Goal: Complete application form: Complete application form

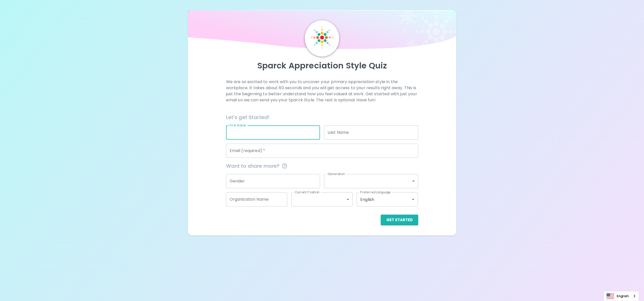
click at [268, 134] on input "First Name" at bounding box center [273, 132] width 94 height 14
type input "A"
click at [236, 146] on div "Email (required)   * Email (required)   *" at bounding box center [322, 151] width 192 height 14
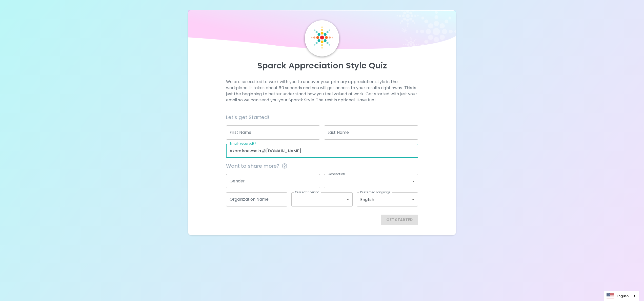
type input "Akom.kaewsela @Seagate.com"
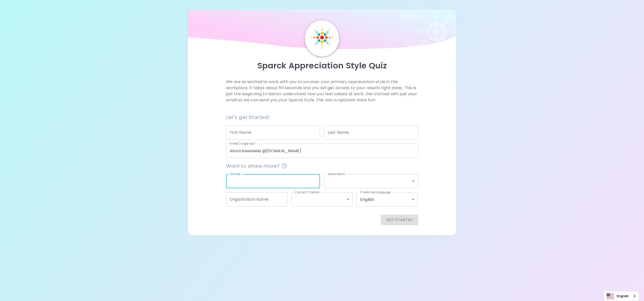
click at [273, 177] on input "Gender" at bounding box center [273, 181] width 94 height 14
click at [267, 132] on input "First Name" at bounding box center [273, 132] width 94 height 14
type input "Akom"
click at [337, 134] on input "Last Name" at bounding box center [371, 132] width 94 height 14
type input "Kaewsela"
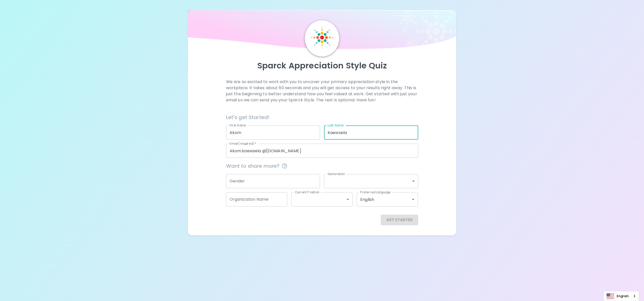
click at [415, 181] on body "Sparck Appreciation Style Quiz We are so excited to work with you to uncover yo…" at bounding box center [322, 150] width 644 height 301
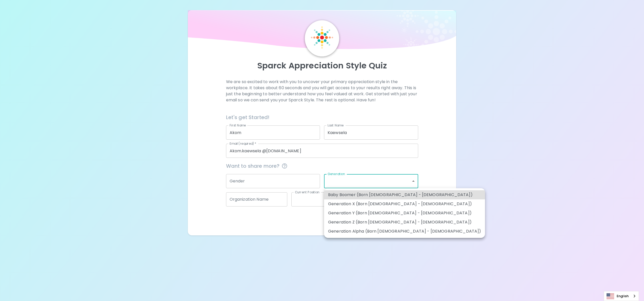
click at [388, 214] on li "Generation Y (Born 1981 - 1996)" at bounding box center [404, 212] width 161 height 9
type input "generation_y"
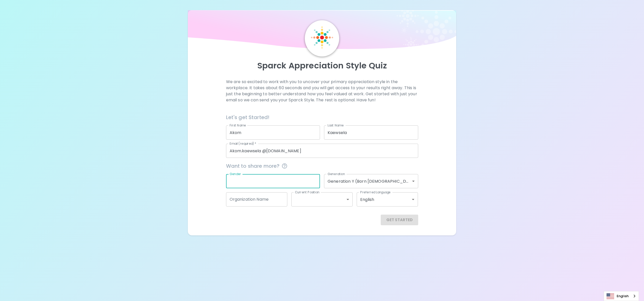
click at [267, 177] on input "Gender" at bounding box center [273, 181] width 94 height 14
type input "Male"
click at [262, 202] on input "Organization Name" at bounding box center [256, 199] width 61 height 14
click at [301, 205] on body "Sparck Appreciation Style Quiz We are so excited to work with you to uncover yo…" at bounding box center [322, 150] width 644 height 301
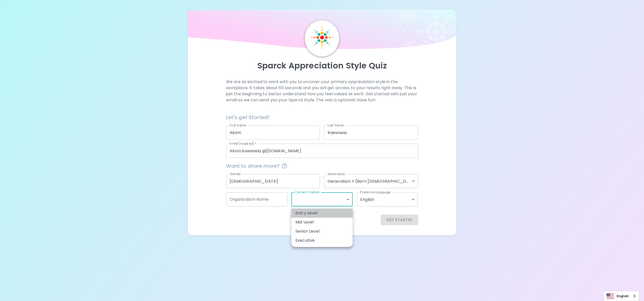
click at [313, 216] on li "Entry Level" at bounding box center [321, 212] width 61 height 9
type input "entry_level"
click at [340, 219] on div "Get Started" at bounding box center [322, 219] width 192 height 11
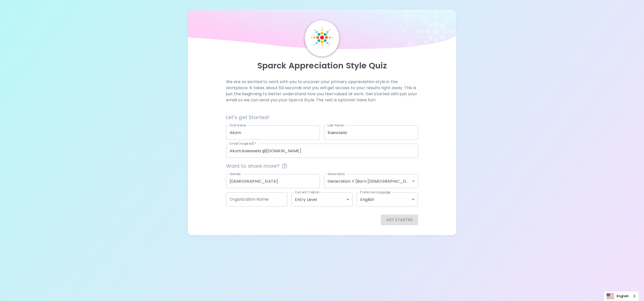
click at [393, 220] on div "Get Started" at bounding box center [322, 219] width 192 height 11
click at [300, 216] on div "Get Started" at bounding box center [322, 219] width 192 height 11
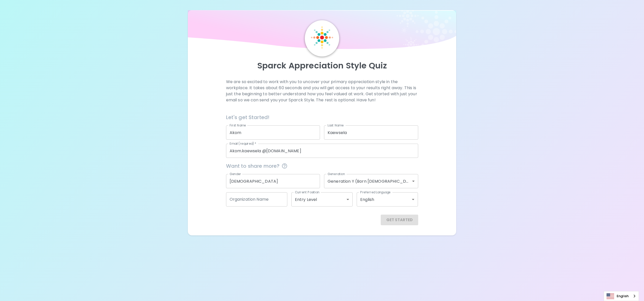
click at [287, 181] on input "Male" at bounding box center [273, 181] width 94 height 14
click at [276, 129] on input "Akom" at bounding box center [273, 132] width 94 height 14
click at [262, 153] on input "Email (required)   *" at bounding box center [322, 151] width 192 height 14
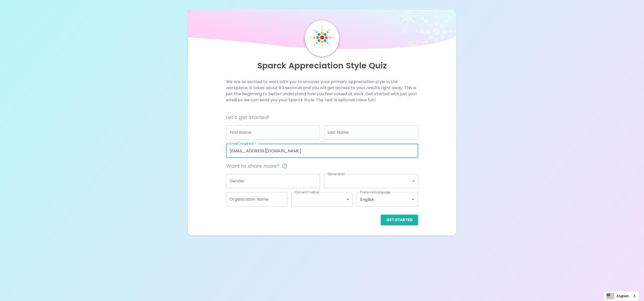
type input "[EMAIL_ADDRESS][DOMAIN_NAME]"
click at [350, 226] on div "Sparck Appreciation Style Quiz We are so excited to work with you to uncover yo…" at bounding box center [322, 122] width 268 height 225
click at [399, 217] on button "Get Started" at bounding box center [399, 219] width 37 height 11
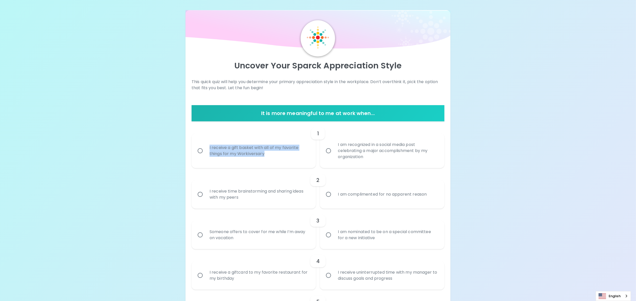
drag, startPoint x: 208, startPoint y: 145, endPoint x: 275, endPoint y: 156, distance: 67.8
click at [275, 156] on div "I receive a gift basket with all of my favorite things for my Workiversary" at bounding box center [260, 150] width 108 height 24
copy div "I receive a gift basket with all of my favorite things for my Workiversary"
click at [217, 130] on div "1" at bounding box center [318, 133] width 253 height 12
drag, startPoint x: 209, startPoint y: 144, endPoint x: 271, endPoint y: 156, distance: 63.7
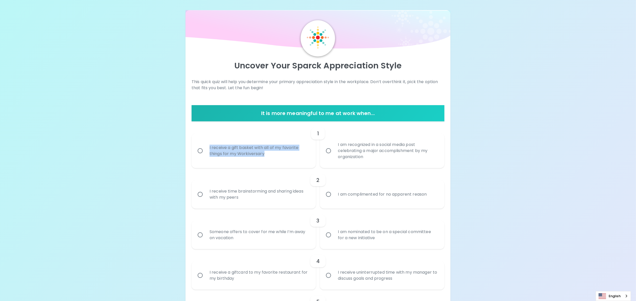
click at [271, 156] on div "I receive a gift basket with all of my favorite things for my Workiversary" at bounding box center [260, 150] width 108 height 24
copy div "I receive a gift basket with all of my favorite things for my Workiversary"
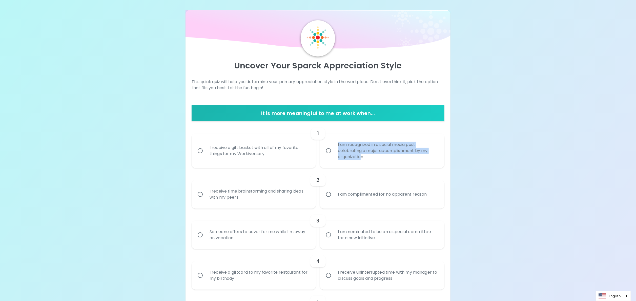
drag, startPoint x: 336, startPoint y: 144, endPoint x: 362, endPoint y: 160, distance: 31.2
click at [362, 160] on div "I am recognized in a social media post celebrating a major accomplishment by my…" at bounding box center [388, 150] width 108 height 30
copy div "I am recognized in a social media post celebrating a major accomplishment by my…"
click at [329, 148] on input "I am recognized in a social media post celebrating a major accomplishment by my…" at bounding box center [328, 150] width 11 height 11
radio input "true"
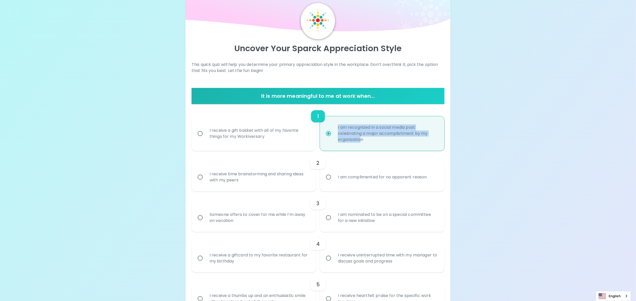
scroll to position [40, 0]
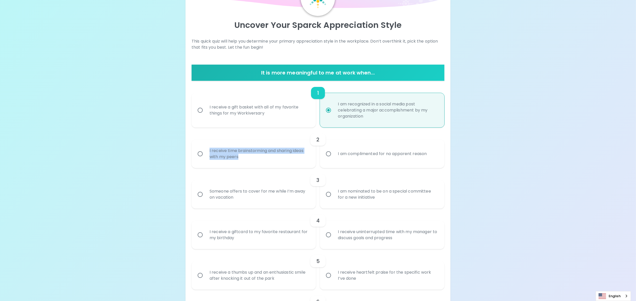
drag, startPoint x: 208, startPoint y: 149, endPoint x: 241, endPoint y: 157, distance: 34.6
click at [241, 157] on div "I receive time brainstorming and sharing ideas with my peers" at bounding box center [260, 153] width 108 height 24
copy div "I receive time brainstorming and sharing ideas with my peers"
drag, startPoint x: 337, startPoint y: 153, endPoint x: 427, endPoint y: 154, distance: 90.1
click at [427, 154] on div "I am complimented for no apparent reason" at bounding box center [382, 154] width 97 height 18
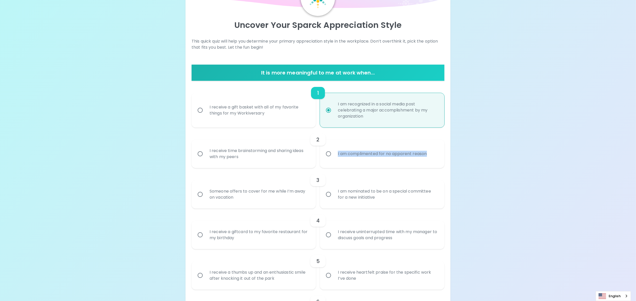
copy div "I am complimented for no apparent reason"
click at [199, 152] on input "I receive time brainstorming and sharing ideas with my peers" at bounding box center [200, 153] width 11 height 11
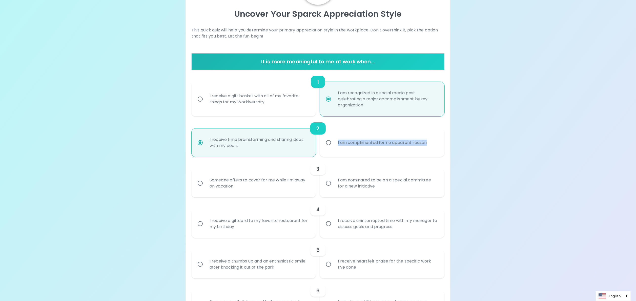
scroll to position [81, 0]
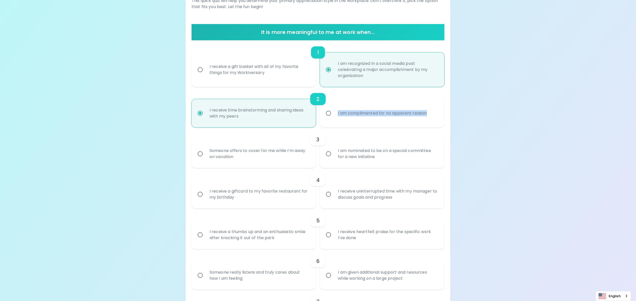
radio input "true"
drag, startPoint x: 207, startPoint y: 149, endPoint x: 245, endPoint y: 158, distance: 39.7
click at [245, 158] on div "Someone offers to cover for me while I’m away on vacation" at bounding box center [260, 153] width 108 height 24
copy div "Someone offers to cover for me while I’m away on vacation"
drag, startPoint x: 338, startPoint y: 149, endPoint x: 383, endPoint y: 156, distance: 46.1
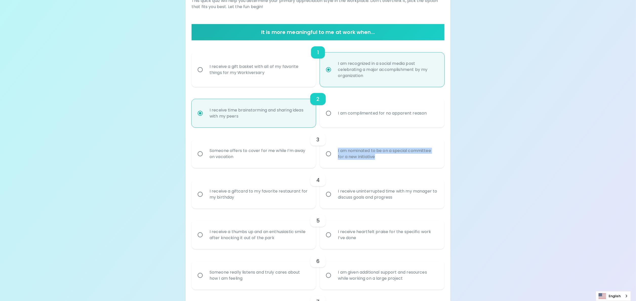
click at [383, 156] on div "I am nominated to be on a special committee for a new initiative" at bounding box center [388, 153] width 108 height 24
copy div "I am nominated to be on a special committee for a new initiative"
click at [201, 152] on input "Someone offers to cover for me while I’m away on vacation" at bounding box center [200, 153] width 11 height 11
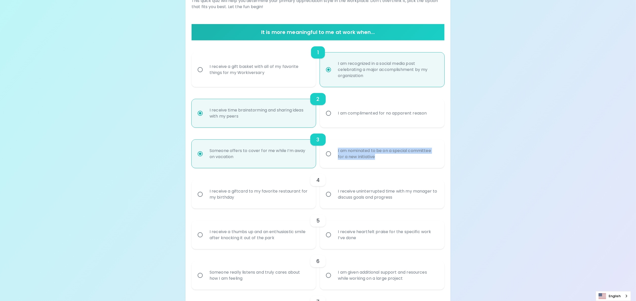
radio input "false"
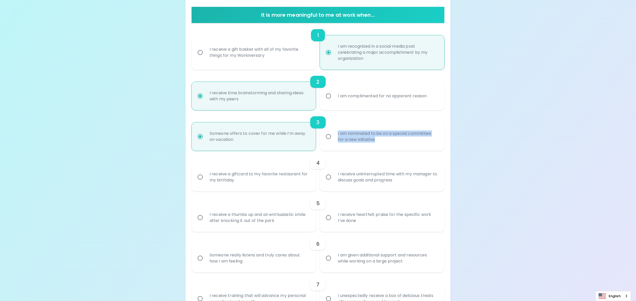
scroll to position [121, 0]
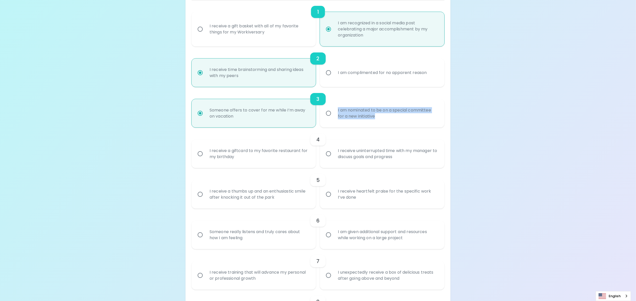
radio input "true"
drag, startPoint x: 336, startPoint y: 150, endPoint x: 409, endPoint y: 159, distance: 73.5
click at [409, 159] on div "I receive uninterrupted time with my manager to discuss goals and progress" at bounding box center [388, 153] width 108 height 24
copy div "I receive uninterrupted time with my manager to discuss goals and progress"
click at [328, 151] on input "I receive uninterrupted time with my manager to discuss goals and progress" at bounding box center [328, 153] width 11 height 11
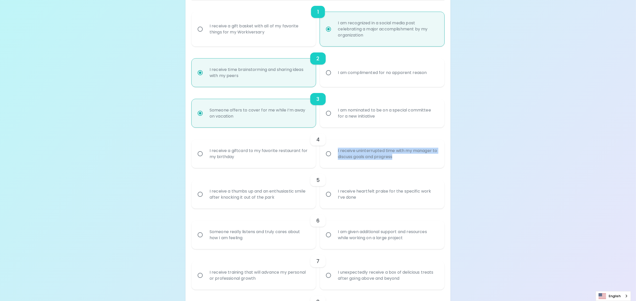
radio input "false"
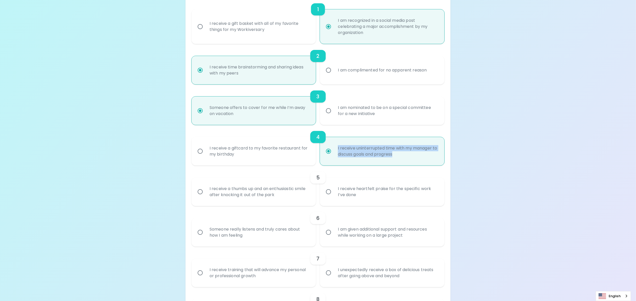
scroll to position [162, 0]
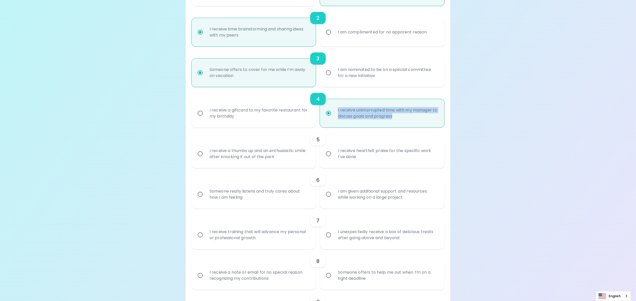
radio input "true"
drag, startPoint x: 204, startPoint y: 147, endPoint x: 282, endPoint y: 162, distance: 79.6
click at [282, 162] on label "I receive a thumbs up and an enthusiastic smile after knocking it out of the pa…" at bounding box center [251, 153] width 125 height 28
copy div "I receive a thumbs up and an enthusiastic smile after knocking it out of the pa…"
click at [200, 154] on input "I receive a thumbs up and an enthusiastic smile after knocking it out of the pa…" at bounding box center [200, 153] width 11 height 11
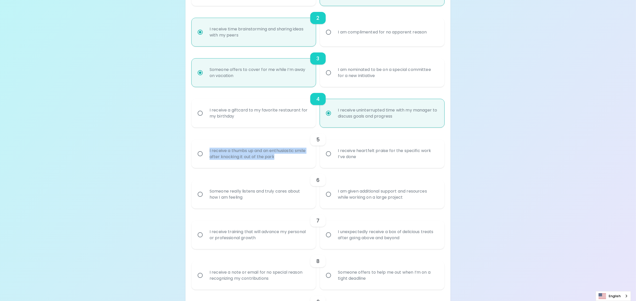
radio input "false"
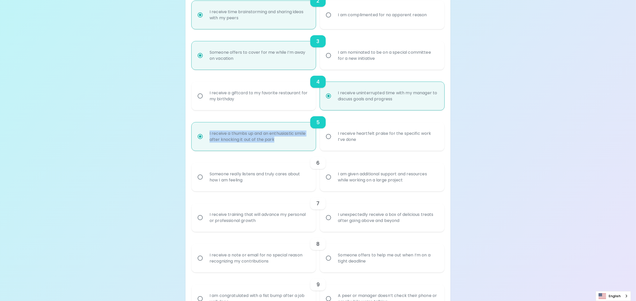
scroll to position [202, 0]
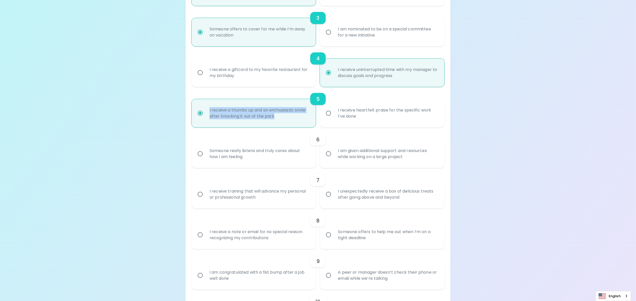
radio input "true"
drag, startPoint x: 338, startPoint y: 109, endPoint x: 379, endPoint y: 117, distance: 41.8
click at [379, 117] on div "I receive heartfelt praise for the specific work I’ve done" at bounding box center [388, 113] width 108 height 24
copy div "I receive heartfelt praise for the specific work I’ve done"
click at [329, 112] on input "I receive heartfelt praise for the specific work I’ve done" at bounding box center [328, 113] width 11 height 11
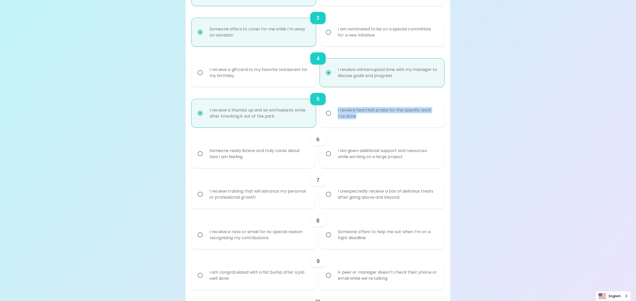
radio input "false"
radio input "true"
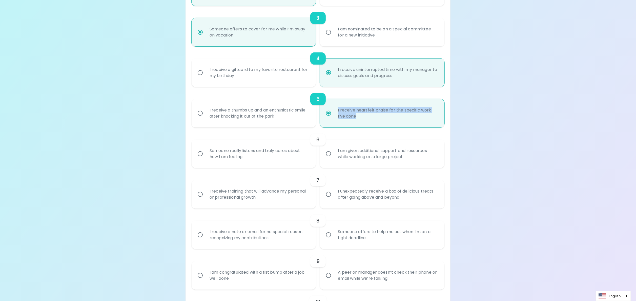
radio input "true"
drag, startPoint x: 209, startPoint y: 149, endPoint x: 250, endPoint y: 157, distance: 41.8
click at [250, 157] on div "Someone really listens and truly cares about how I am feeling" at bounding box center [260, 153] width 108 height 24
drag, startPoint x: 250, startPoint y: 157, endPoint x: 200, endPoint y: 152, distance: 50.4
click at [200, 152] on input "Someone really listens and truly cares about how I am feeling" at bounding box center [200, 153] width 11 height 11
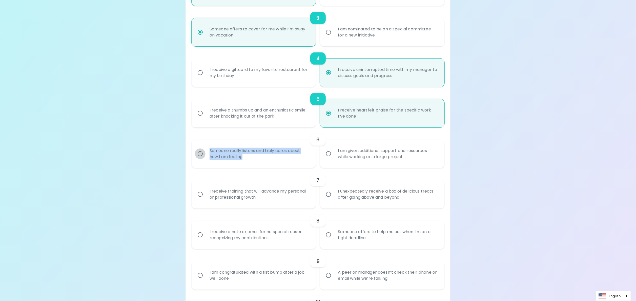
radio input "false"
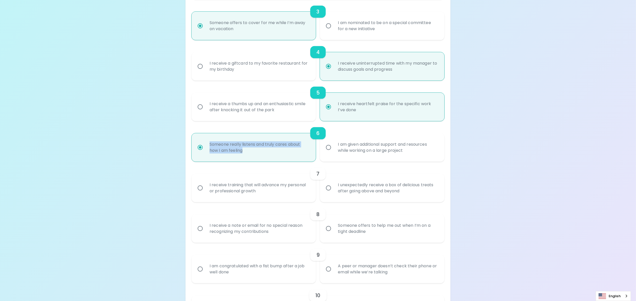
scroll to position [243, 0]
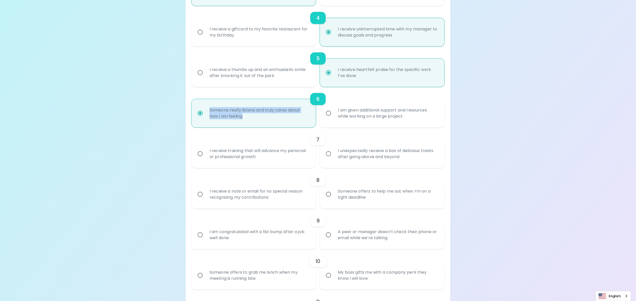
radio input "true"
drag, startPoint x: 210, startPoint y: 150, endPoint x: 261, endPoint y: 161, distance: 52.1
click at [261, 161] on div "I receive training that will advance my personal or professional growth" at bounding box center [260, 153] width 108 height 24
drag, startPoint x: 335, startPoint y: 148, endPoint x: 404, endPoint y: 155, distance: 69.7
click at [404, 155] on div "I unexpectedly receive a box of delicious treats after going above and beyond" at bounding box center [388, 153] width 108 height 24
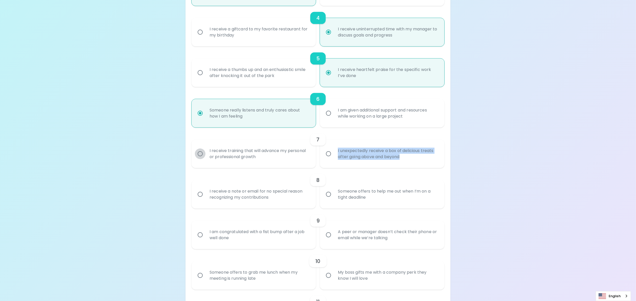
click at [198, 153] on input "I receive training that will advance my personal or professional growth" at bounding box center [200, 153] width 11 height 11
radio input "false"
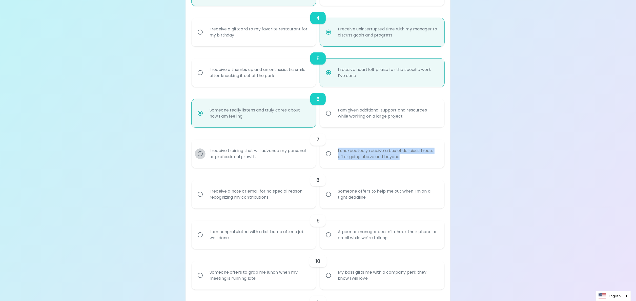
radio input "false"
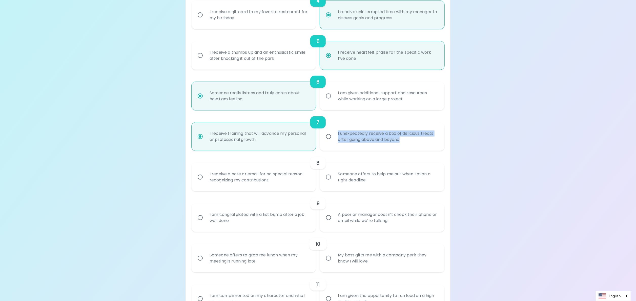
scroll to position [283, 0]
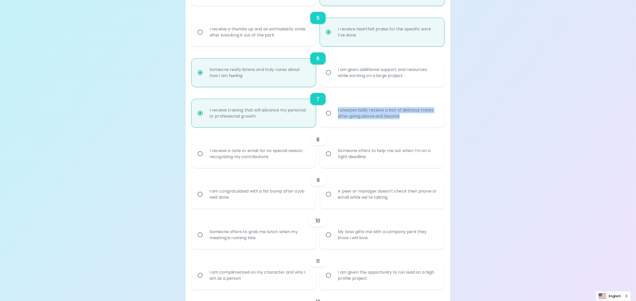
radio input "true"
drag, startPoint x: 209, startPoint y: 149, endPoint x: 271, endPoint y: 160, distance: 63.3
click at [271, 160] on div "I receive a note or email for no special reason recognizing my contributions" at bounding box center [260, 153] width 108 height 24
click at [331, 154] on input "Someone offers to help me out when I’m on a tight deadline" at bounding box center [328, 153] width 11 height 11
radio input "false"
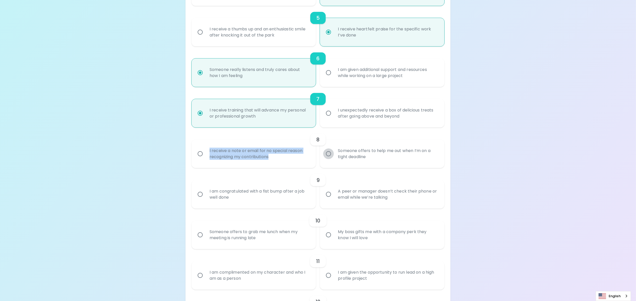
radio input "false"
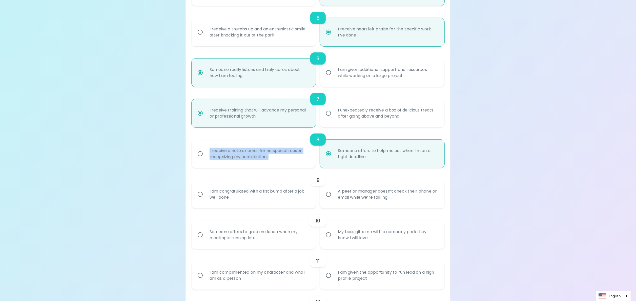
scroll to position [324, 0]
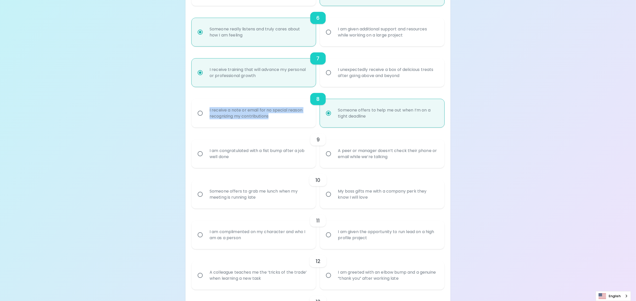
radio input "true"
drag, startPoint x: 208, startPoint y: 153, endPoint x: 233, endPoint y: 160, distance: 26.3
click at [233, 160] on div "I am congratulated with a fist bump after a job well done" at bounding box center [260, 153] width 108 height 24
drag, startPoint x: 338, startPoint y: 150, endPoint x: 390, endPoint y: 157, distance: 52.3
click at [390, 157] on div "A peer or manager doesn’t check their phone or email while we’re talking" at bounding box center [388, 153] width 108 height 24
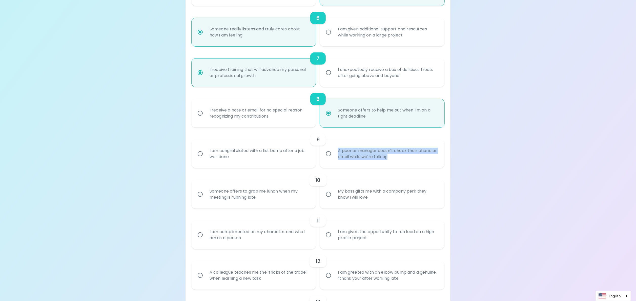
click at [198, 154] on input "I am congratulated with a fist bump after a job well done" at bounding box center [200, 153] width 11 height 11
radio input "false"
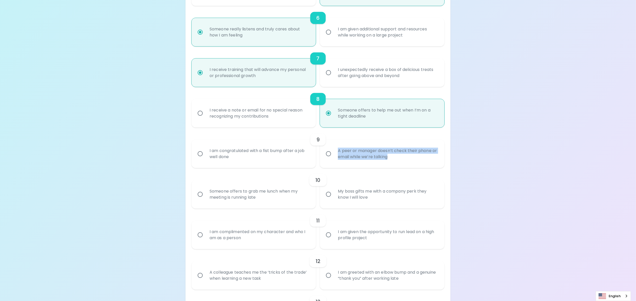
radio input "false"
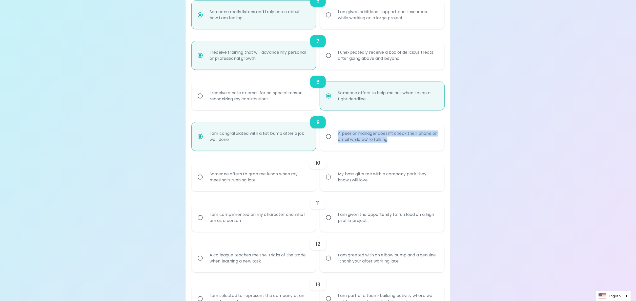
scroll to position [364, 0]
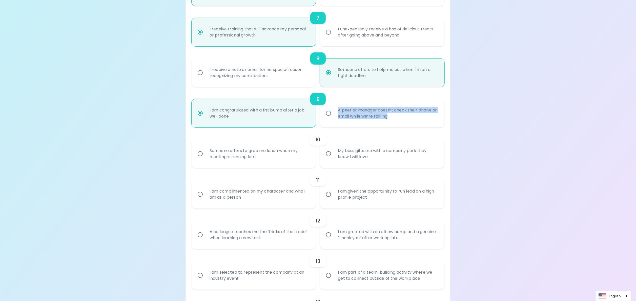
radio input "true"
drag, startPoint x: 209, startPoint y: 149, endPoint x: 257, endPoint y: 159, distance: 49.1
click at [257, 159] on div "Someone offers to grab me lunch when my meeting is running late" at bounding box center [260, 153] width 108 height 24
drag, startPoint x: 339, startPoint y: 149, endPoint x: 377, endPoint y: 156, distance: 39.1
click at [377, 156] on div "My boss gifts me with a company perk they know I will love" at bounding box center [388, 153] width 108 height 24
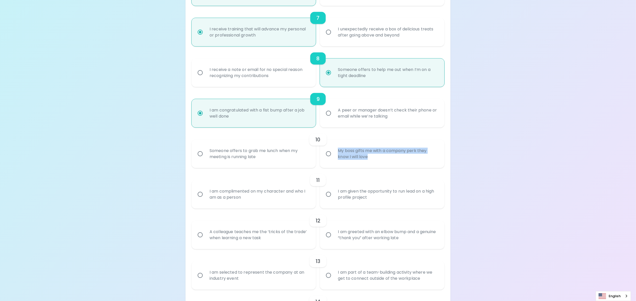
click at [200, 152] on input "Someone offers to grab me lunch when my meeting is running late" at bounding box center [200, 153] width 11 height 11
radio input "false"
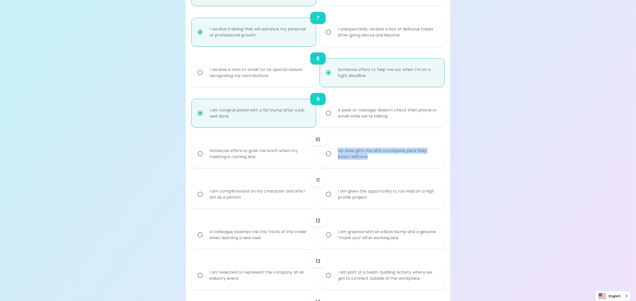
radio input "false"
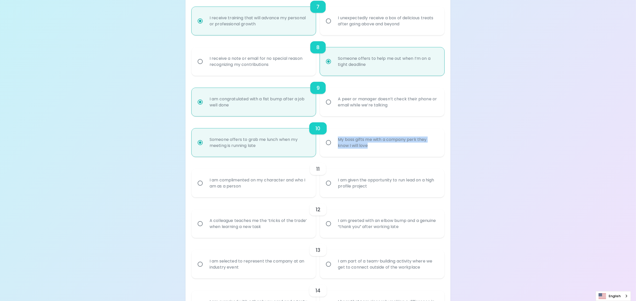
scroll to position [405, 0]
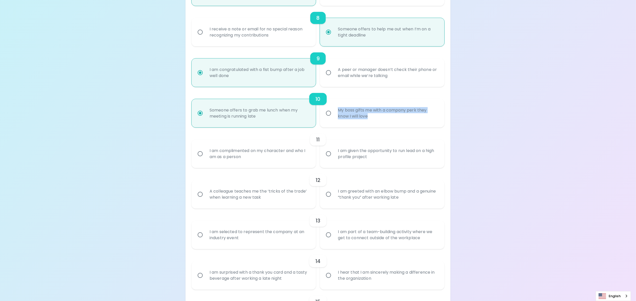
radio input "true"
drag, startPoint x: 207, startPoint y: 150, endPoint x: 263, endPoint y: 158, distance: 56.2
click at [263, 158] on div "I am complimented on my character and who I am as a person" at bounding box center [260, 153] width 108 height 24
drag, startPoint x: 199, startPoint y: 153, endPoint x: 224, endPoint y: 152, distance: 24.8
click at [199, 153] on input "I am complimented on my character and who I am as a person" at bounding box center [200, 153] width 11 height 11
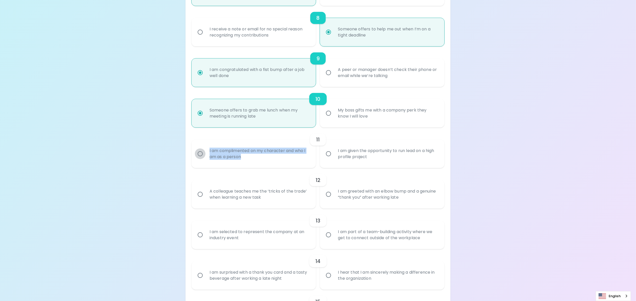
radio input "false"
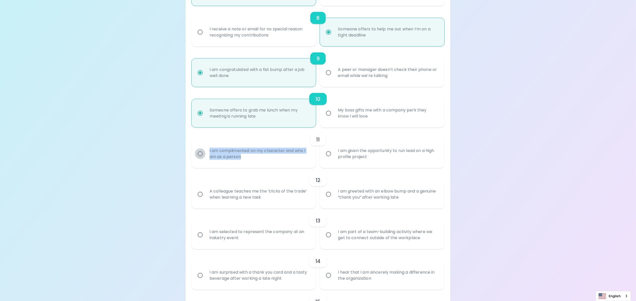
radio input "false"
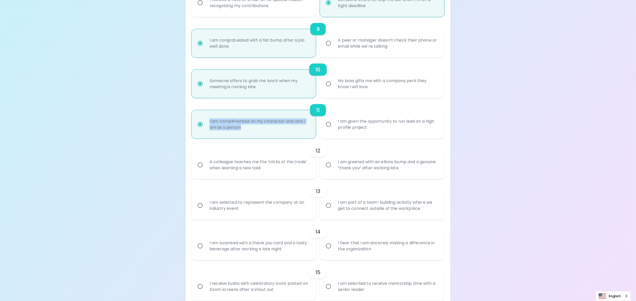
scroll to position [445, 0]
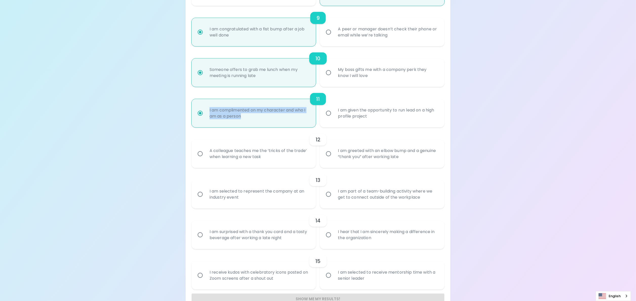
radio input "true"
drag, startPoint x: 338, startPoint y: 108, endPoint x: 369, endPoint y: 118, distance: 33.1
click at [369, 118] on div "I am given the opportunity to run lead on a high profile project" at bounding box center [388, 113] width 108 height 24
drag, startPoint x: 209, startPoint y: 148, endPoint x: 278, endPoint y: 156, distance: 69.6
click at [278, 156] on div "A colleague teaches me the ‘tricks of the trade’ when learning a new task" at bounding box center [260, 153] width 108 height 24
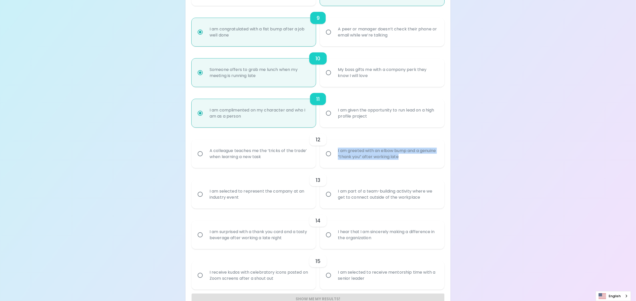
drag, startPoint x: 338, startPoint y: 148, endPoint x: 419, endPoint y: 156, distance: 82.2
click at [419, 156] on div "I am greeted with an elbow bump and a genuine “thank you” after working late" at bounding box center [388, 153] width 108 height 24
click at [328, 151] on input "I am greeted with an elbow bump and a genuine “thank you” after working late" at bounding box center [328, 153] width 11 height 11
radio input "false"
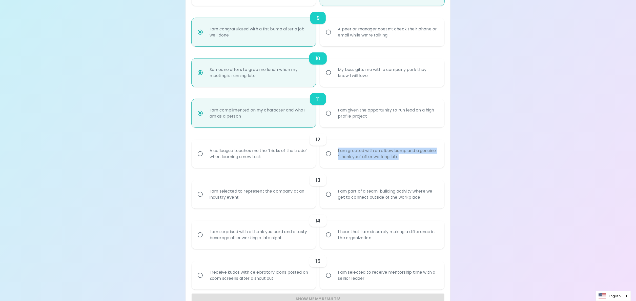
radio input "false"
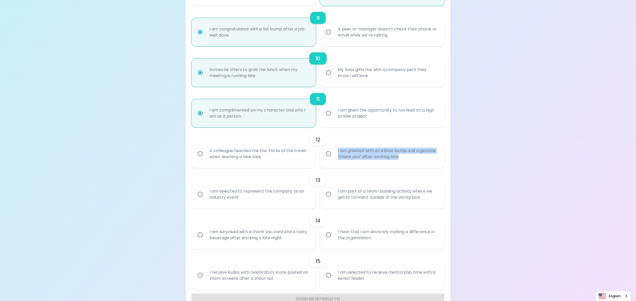
radio input "false"
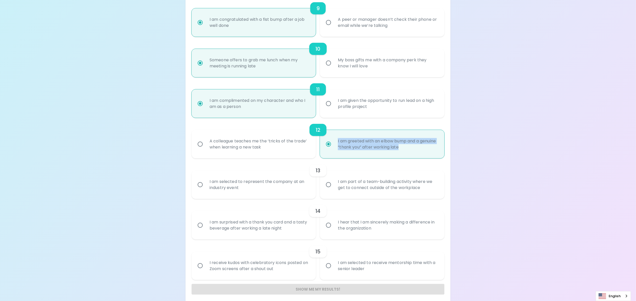
scroll to position [459, 0]
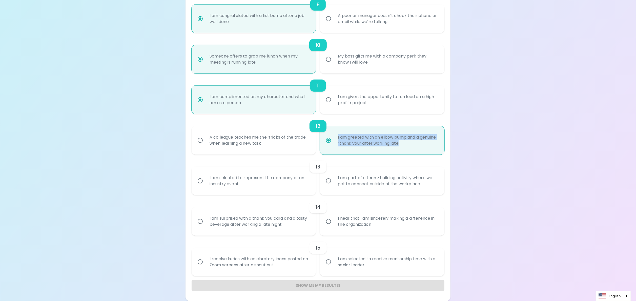
radio input "true"
drag, startPoint x: 208, startPoint y: 177, endPoint x: 247, endPoint y: 183, distance: 39.4
click at [247, 183] on div "I am selected to represent the company at an industry event" at bounding box center [260, 181] width 108 height 24
drag, startPoint x: 337, startPoint y: 178, endPoint x: 425, endPoint y: 187, distance: 87.8
click at [425, 187] on div "I am part of a team-building activity where we get to connect outside of the wo…" at bounding box center [388, 181] width 108 height 24
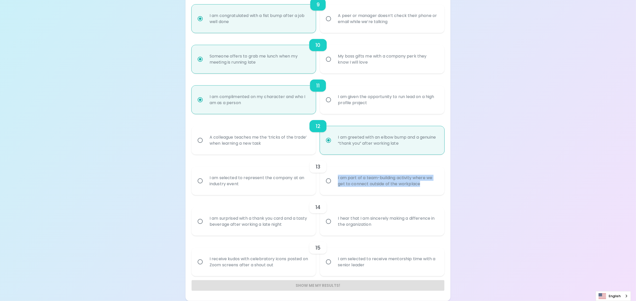
click at [329, 179] on input "I am part of a team-building activity where we get to connect outside of the wo…" at bounding box center [328, 180] width 11 height 11
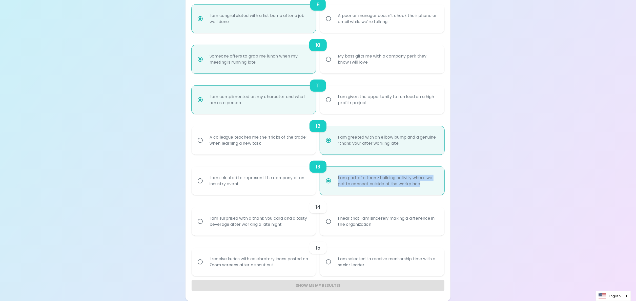
radio input "false"
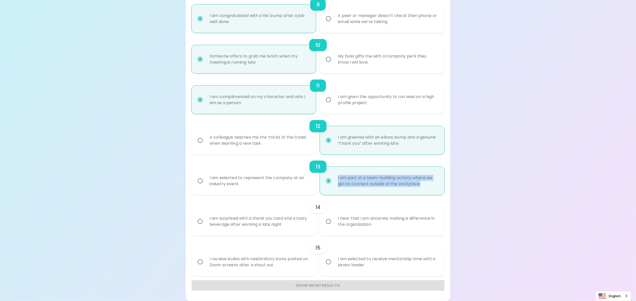
radio input "false"
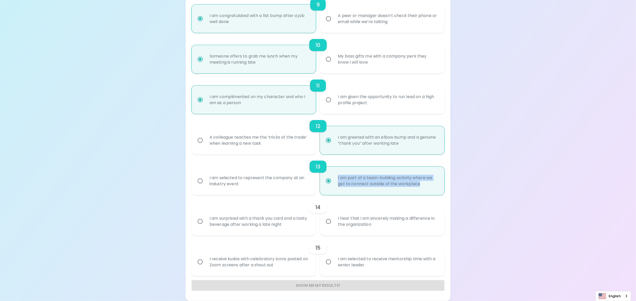
radio input "false"
radio input "true"
drag, startPoint x: 209, startPoint y: 216, endPoint x: 300, endPoint y: 227, distance: 92.0
click at [300, 227] on div "I am surprised with a thank you card and a tasty beverage after working a late …" at bounding box center [260, 221] width 108 height 24
drag, startPoint x: 336, startPoint y: 216, endPoint x: 390, endPoint y: 225, distance: 55.1
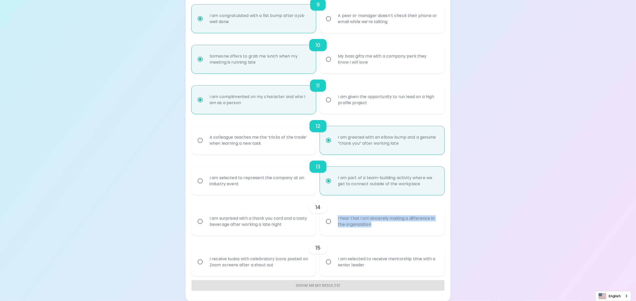
click at [390, 225] on div "I hear that I am sincerely making a difference in the organization" at bounding box center [388, 221] width 108 height 24
click at [330, 222] on input "I hear that I am sincerely making a difference in the organization" at bounding box center [328, 221] width 11 height 11
radio input "false"
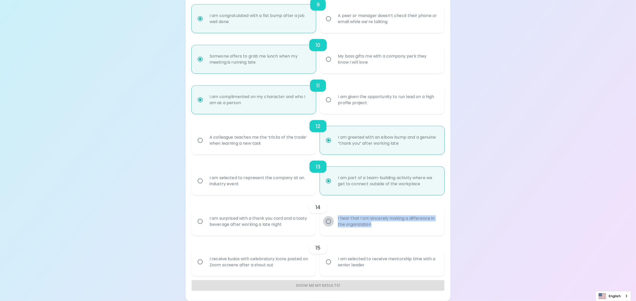
radio input "false"
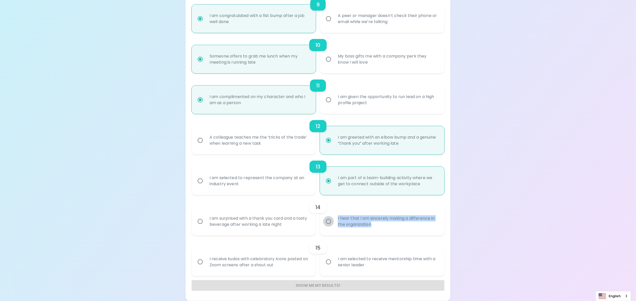
radio input "false"
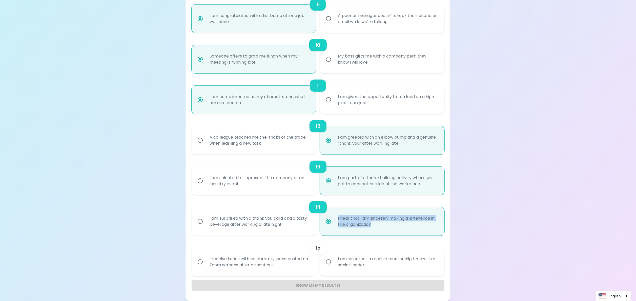
radio input "true"
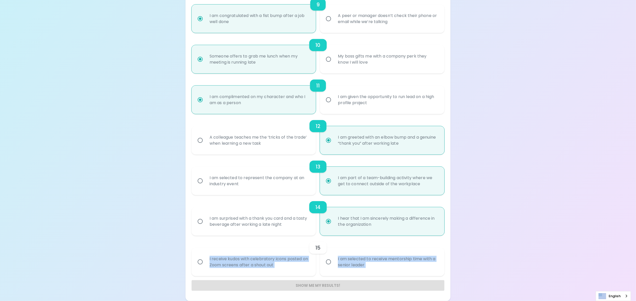
drag, startPoint x: 209, startPoint y: 256, endPoint x: 276, endPoint y: 277, distance: 70.5
drag, startPoint x: 276, startPoint y: 277, endPoint x: 269, endPoint y: 272, distance: 9.1
click at [280, 271] on div "I receive kudos with celebratory icons posted on Zoom screens after a shout out" at bounding box center [260, 262] width 108 height 24
click at [206, 267] on input "I receive kudos with celebratory icons posted on Zoom screens after a shout out" at bounding box center [200, 261] width 11 height 11
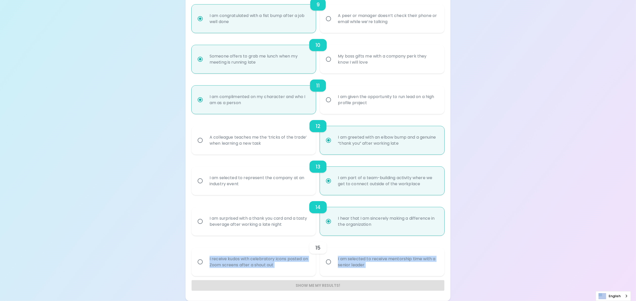
radio input "false"
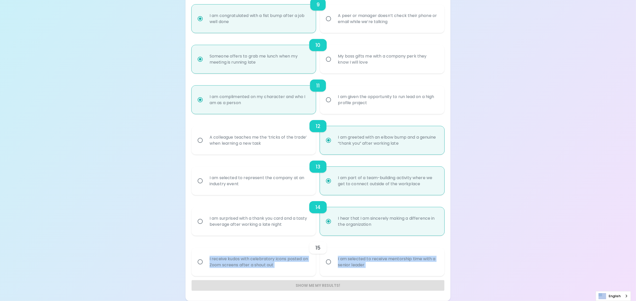
radio input "false"
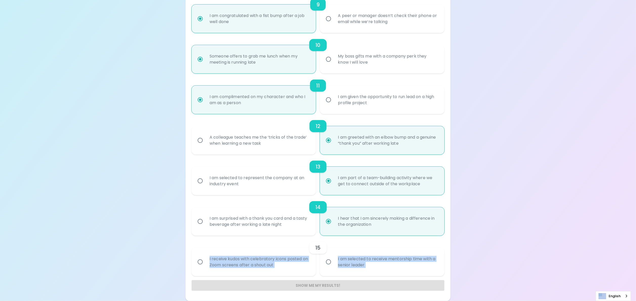
radio input "false"
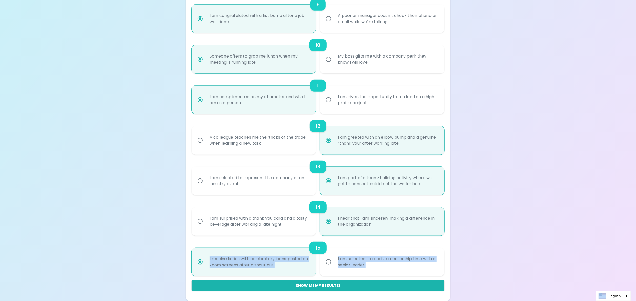
radio input "true"
click at [211, 249] on div "15" at bounding box center [318, 247] width 253 height 12
drag, startPoint x: 278, startPoint y: 265, endPoint x: 209, endPoint y: 257, distance: 69.8
click at [209, 257] on div "I receive kudos with celebratory icons posted on Zoom screens after a shout out" at bounding box center [260, 262] width 108 height 24
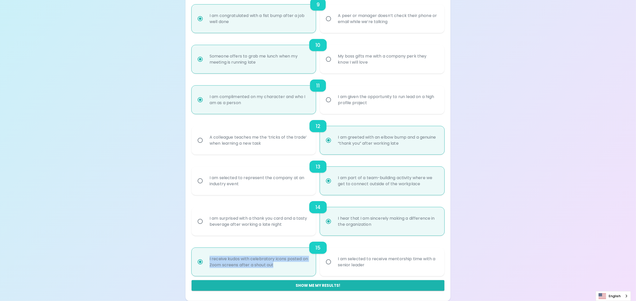
click at [206, 257] on input "I receive kudos with celebratory icons posted on Zoom screens after a shout out" at bounding box center [200, 261] width 11 height 11
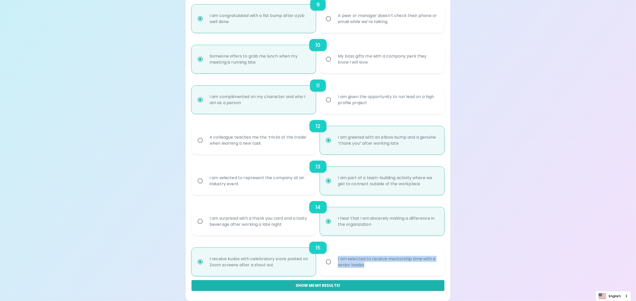
drag, startPoint x: 337, startPoint y: 257, endPoint x: 380, endPoint y: 263, distance: 44.0
click at [380, 263] on div "I am selected to receive mentorship time with a senior leader" at bounding box center [388, 262] width 108 height 24
click at [267, 283] on button "Show me my results!" at bounding box center [318, 285] width 253 height 11
radio input "false"
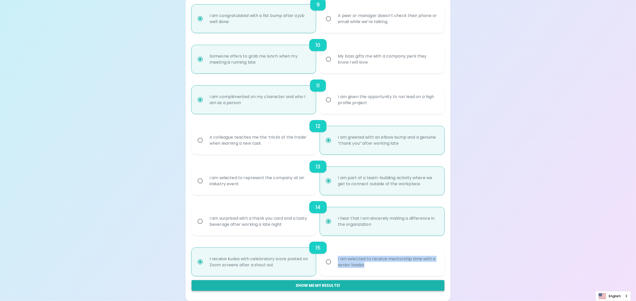
radio input "false"
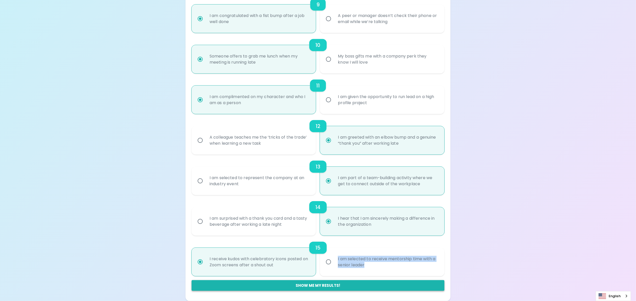
radio input "false"
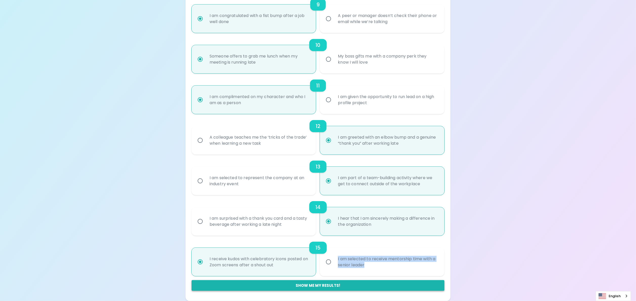
radio input "false"
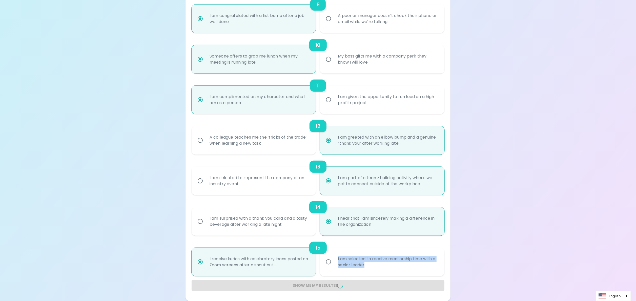
radio input "false"
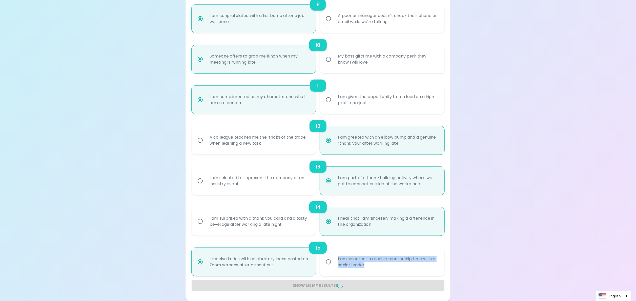
radio input "false"
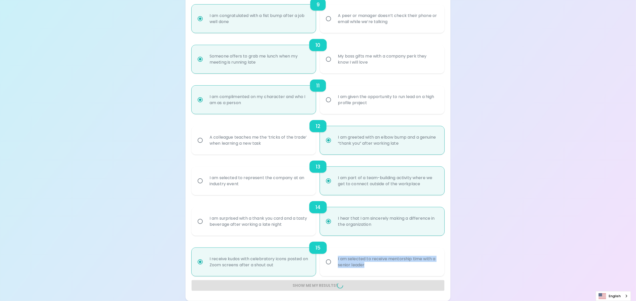
radio input "false"
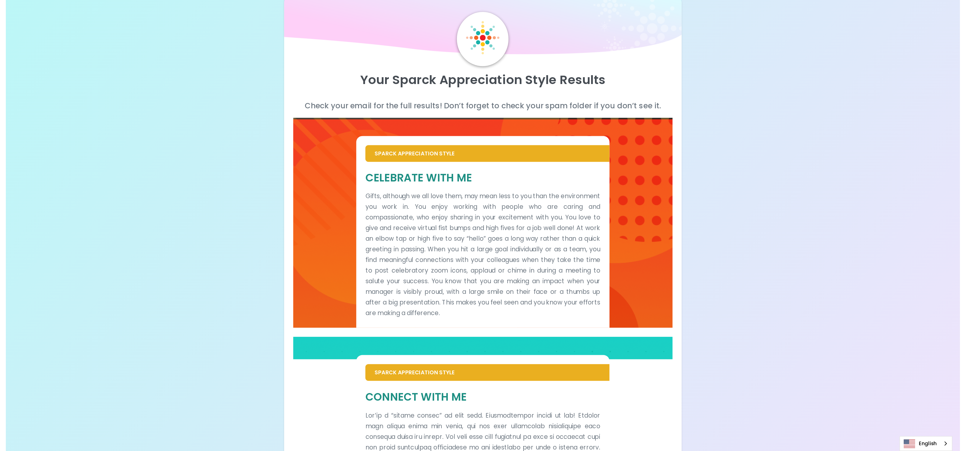
scroll to position [0, 0]
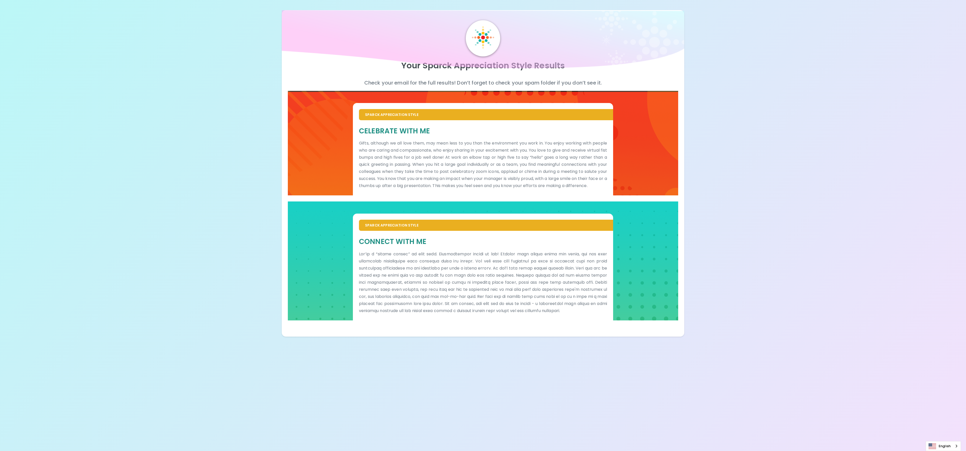
drag, startPoint x: 620, startPoint y: 0, endPoint x: 189, endPoint y: 193, distance: 471.5
click at [189, 193] on div "Your Sparck Appreciation Style Results Check your email for the full results! D…" at bounding box center [483, 168] width 966 height 337
drag, startPoint x: 359, startPoint y: 261, endPoint x: 376, endPoint y: 251, distance: 19.5
click at [376, 251] on div "Connect With Me" at bounding box center [483, 275] width 248 height 77
drag, startPoint x: 376, startPoint y: 251, endPoint x: 358, endPoint y: 141, distance: 110.8
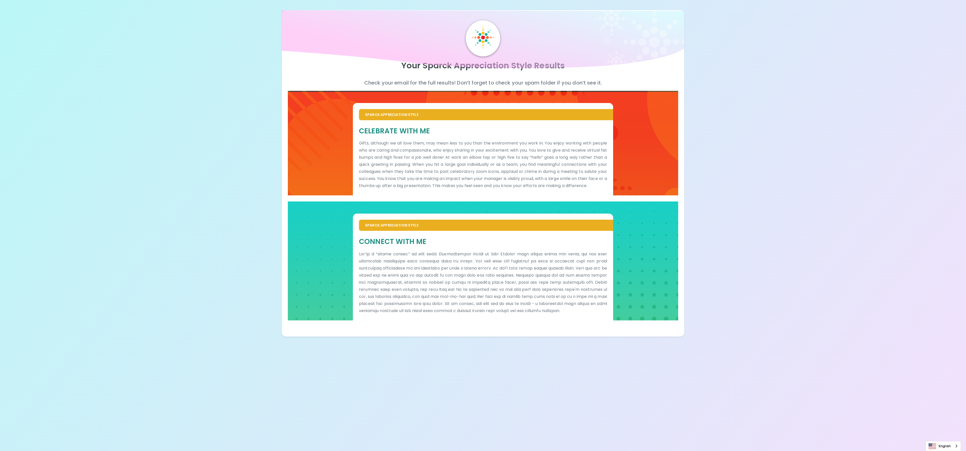
click at [358, 141] on div "Celebrate With Me Gifts, although we all love them, may mean less to you than t…" at bounding box center [483, 157] width 260 height 75
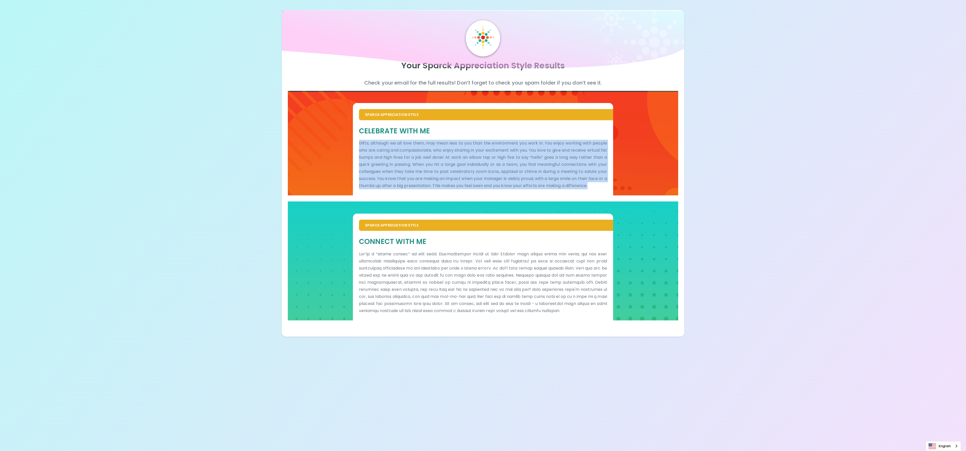
drag, startPoint x: 359, startPoint y: 142, endPoint x: 456, endPoint y: 203, distance: 114.3
click at [456, 201] on div "Sparck Appreciation Style Celebrate With Me Gifts, although we all love them, m…" at bounding box center [483, 146] width 390 height 111
